Goal: Information Seeking & Learning: Learn about a topic

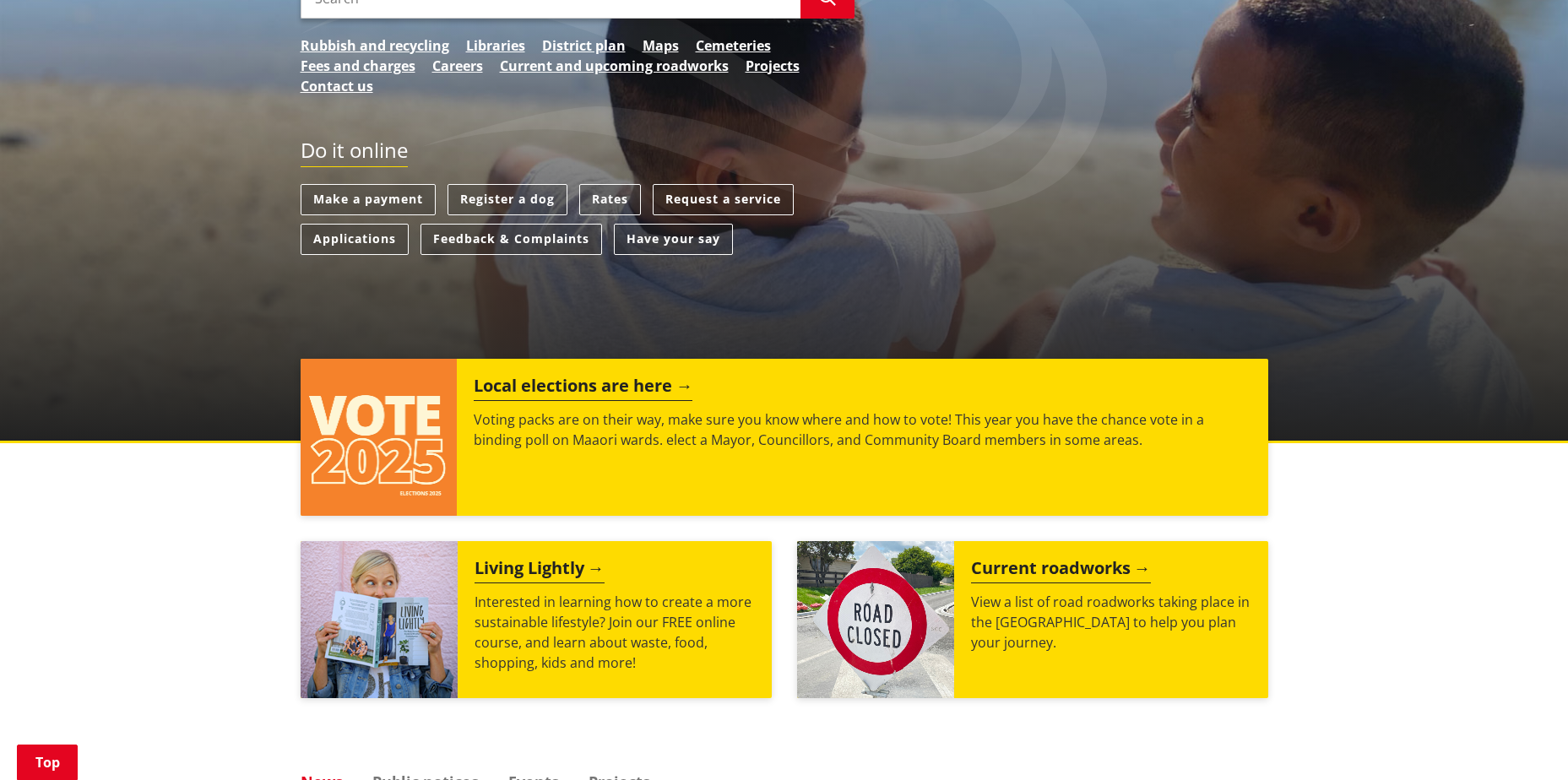
scroll to position [422, 0]
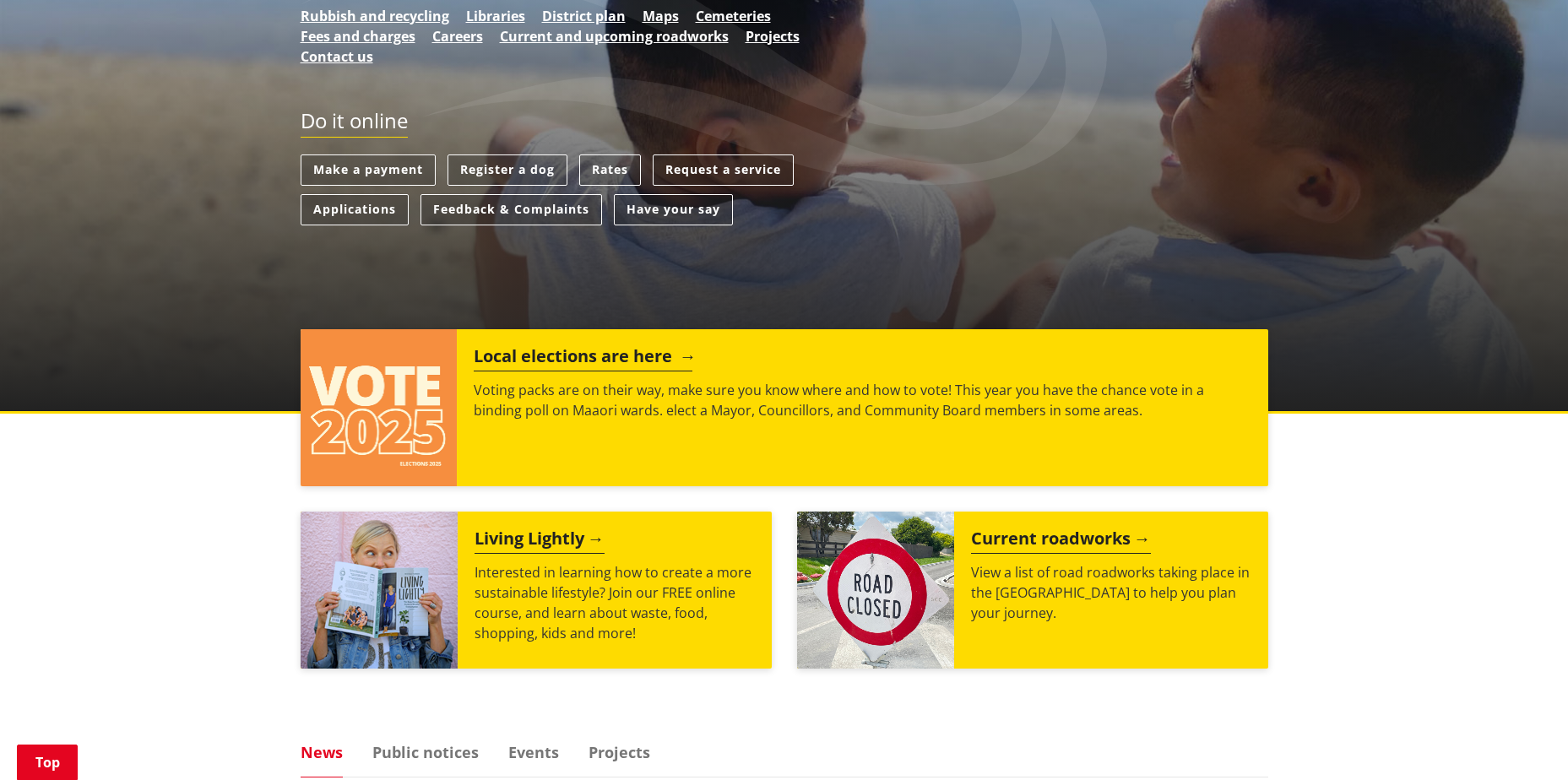
click at [582, 360] on h2 "Local elections are here" at bounding box center [583, 359] width 218 height 25
click at [618, 354] on h2 "Local elections are here" at bounding box center [583, 359] width 218 height 25
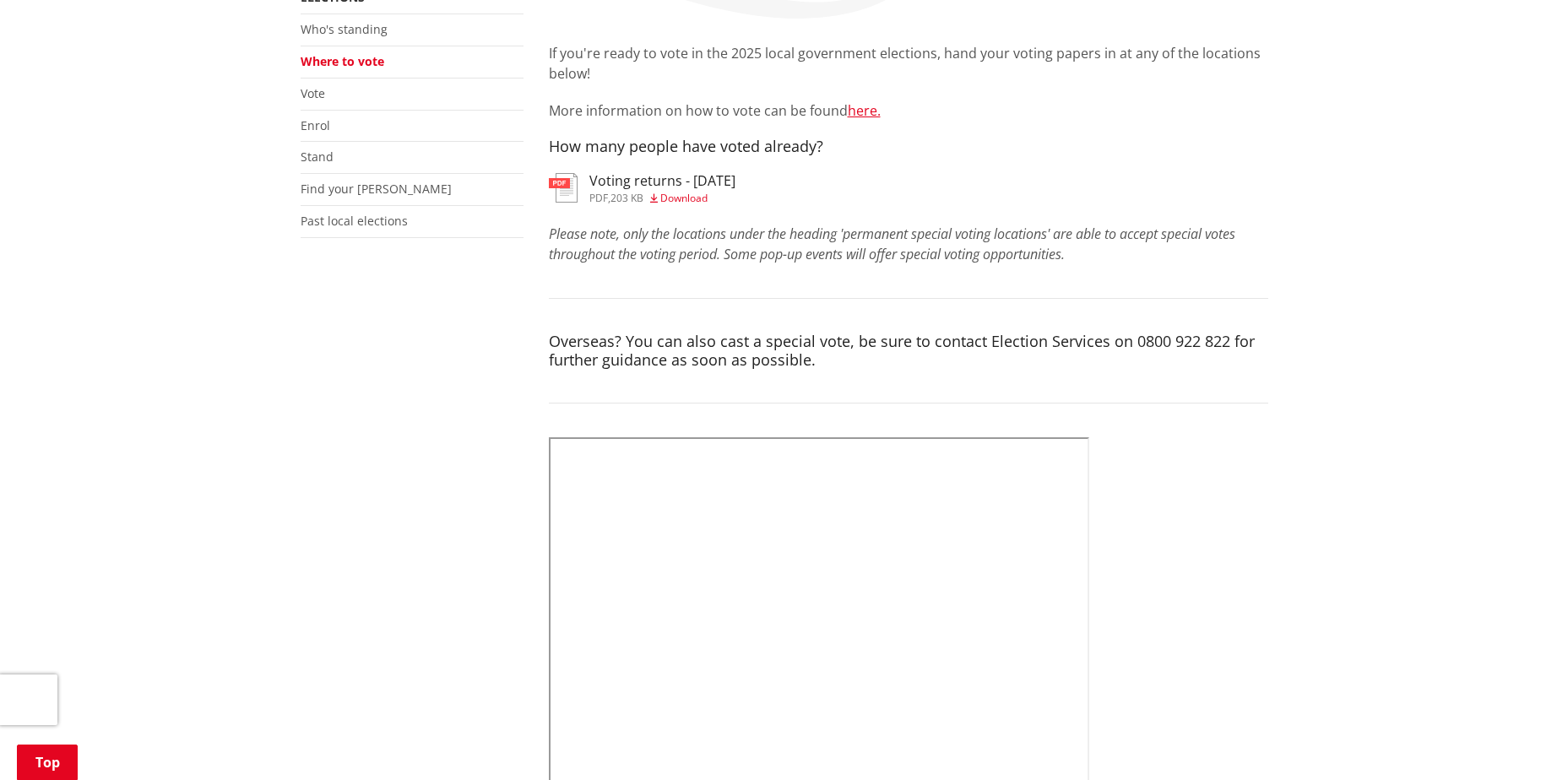
scroll to position [422, 0]
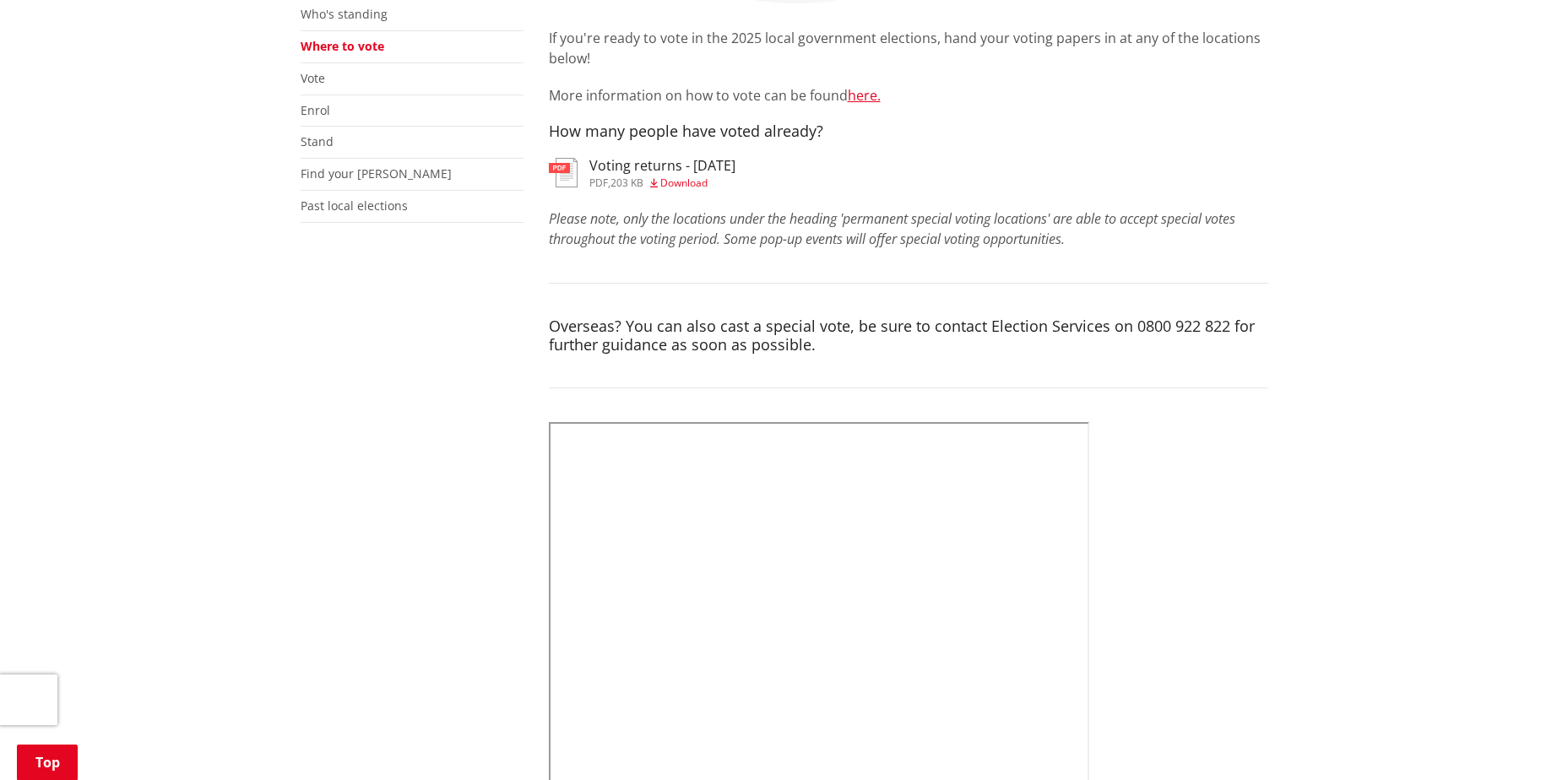
click at [615, 174] on h3 "Voting returns - [DATE]" at bounding box center [663, 166] width 147 height 16
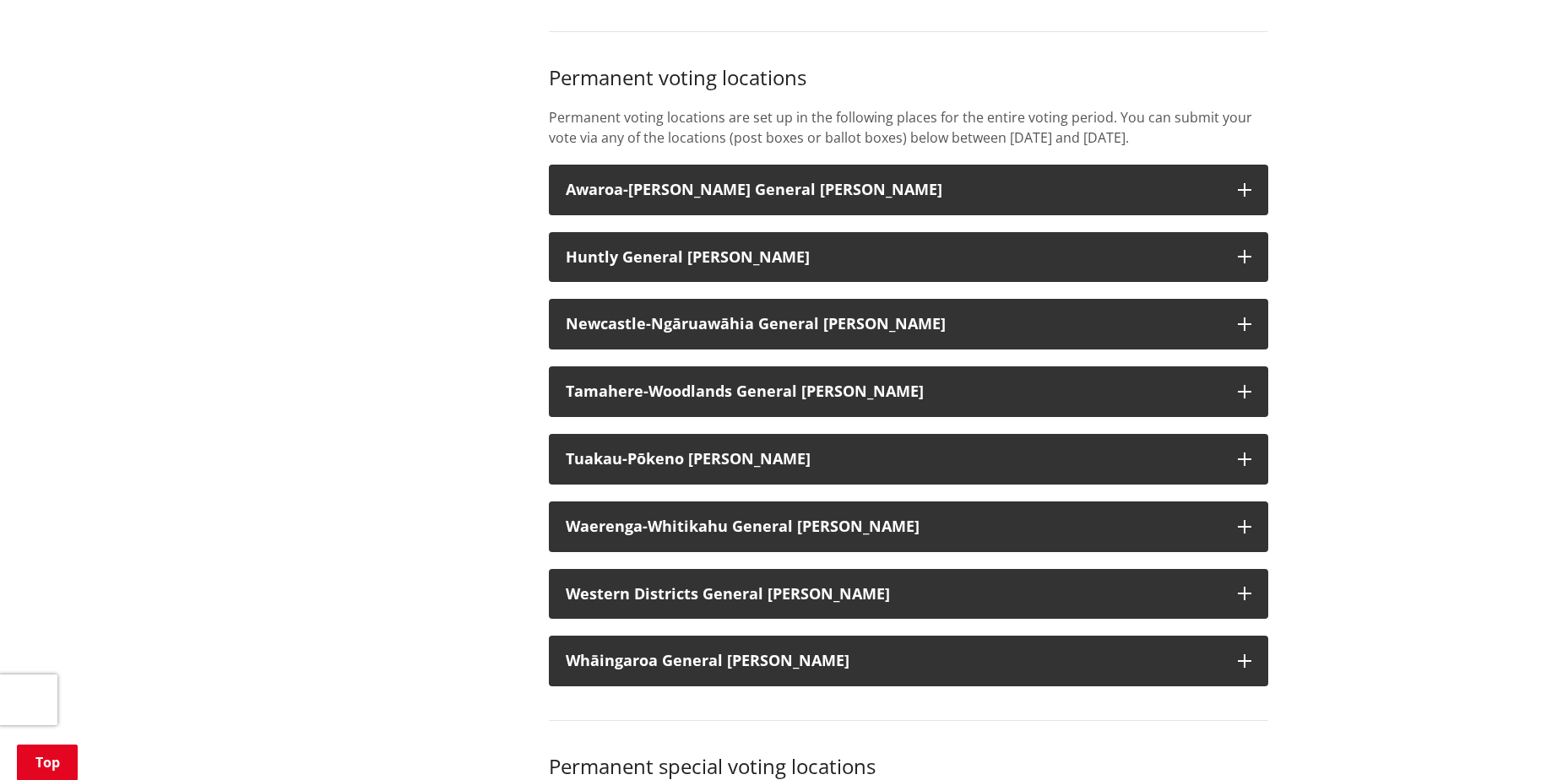
scroll to position [1351, 0]
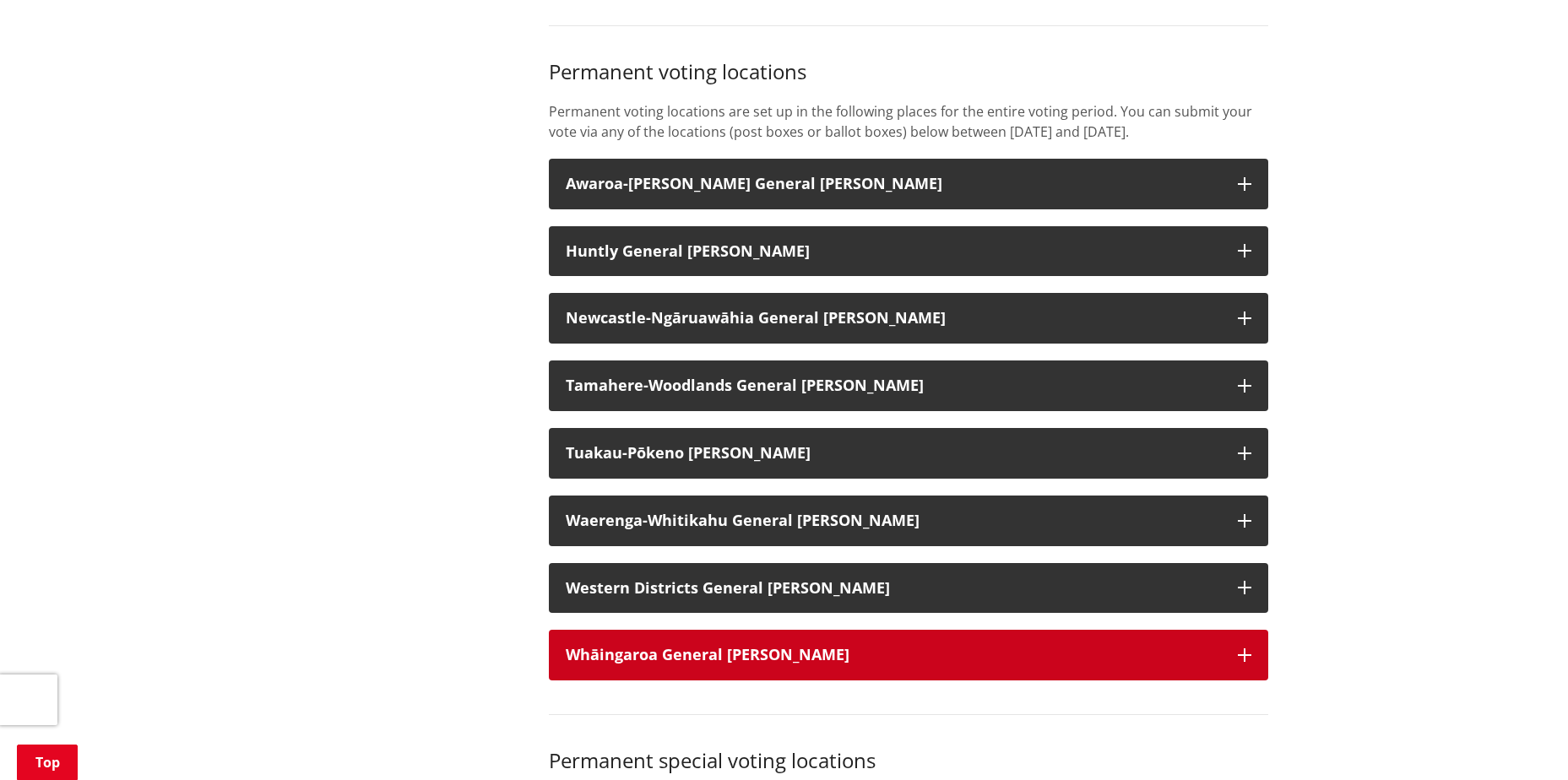
click at [690, 664] on strong "Whāingaroa General [PERSON_NAME]" at bounding box center [708, 654] width 284 height 21
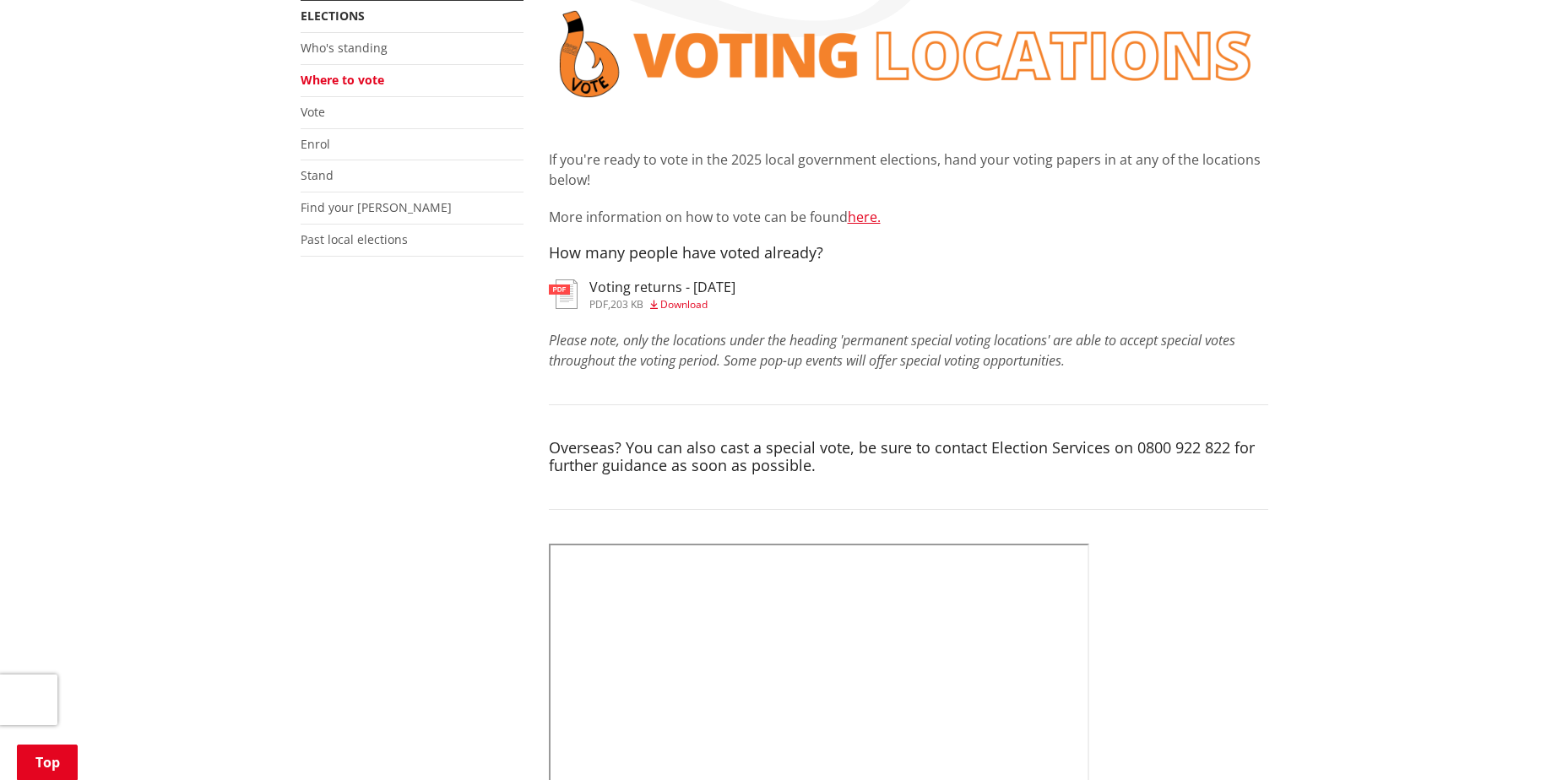
scroll to position [338, 0]
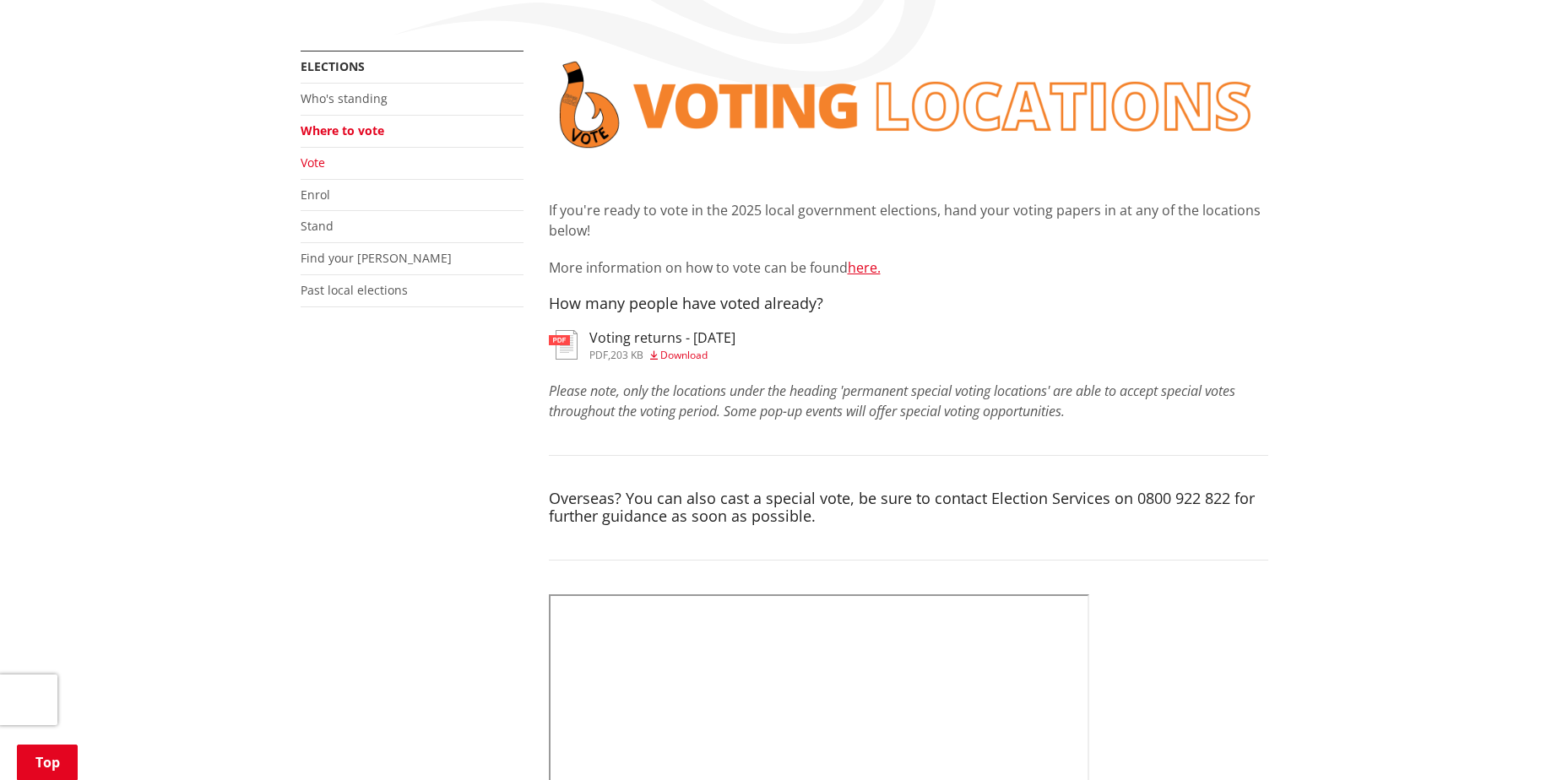
click at [325, 164] on link "Vote" at bounding box center [312, 163] width 24 height 16
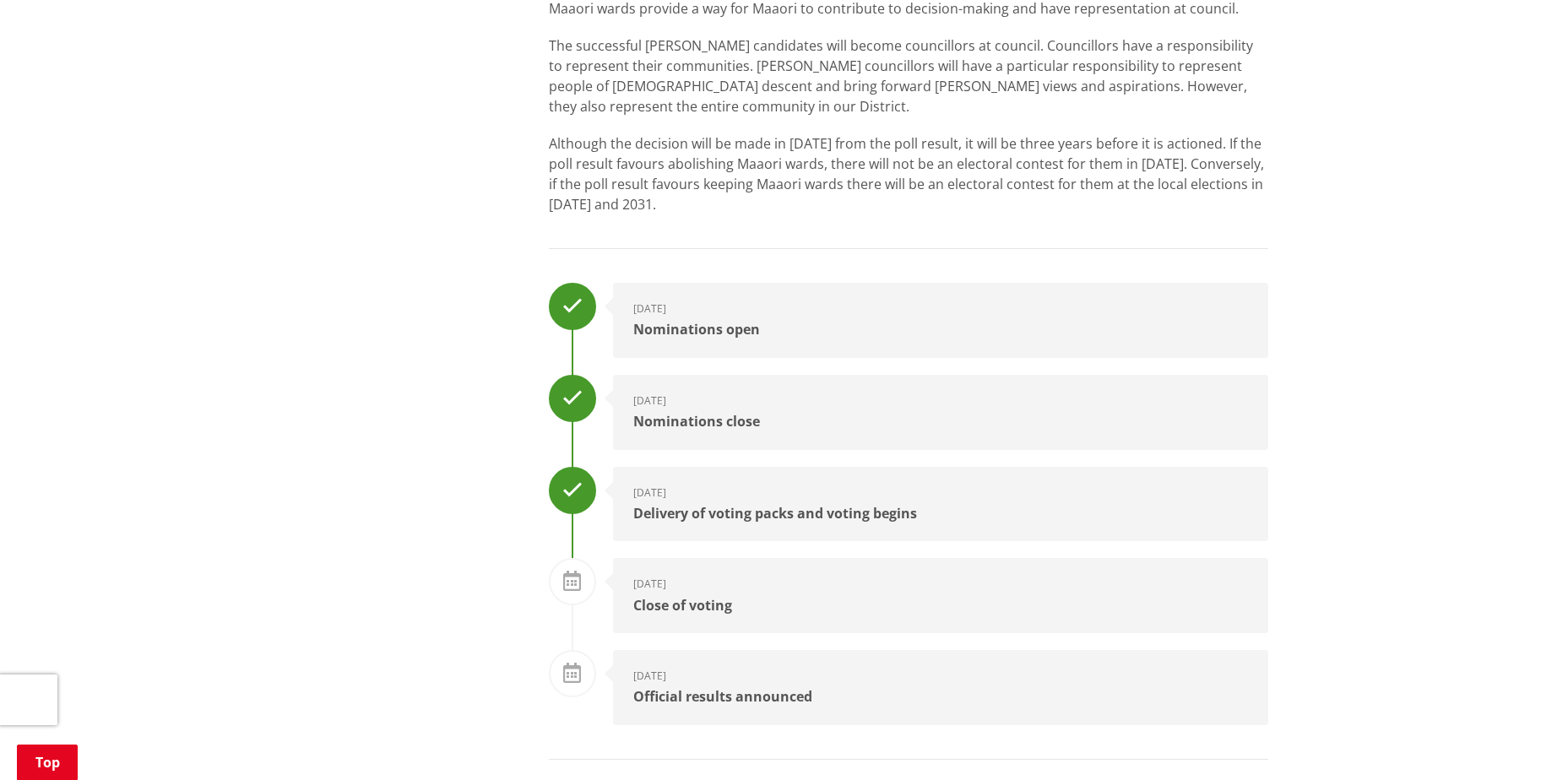
scroll to position [2025, 0]
